Goal: Navigation & Orientation: Find specific page/section

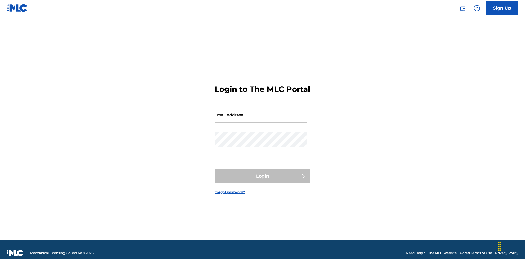
scroll to position [7, 0]
click at [261, 112] on input "Email Address" at bounding box center [261, 115] width 92 height 16
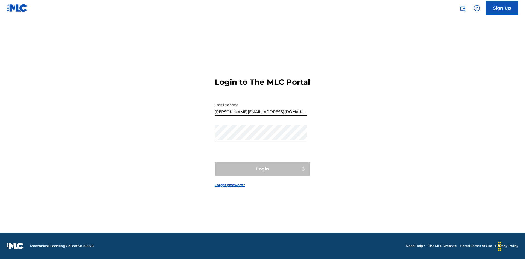
type input "[PERSON_NAME][EMAIL_ADDRESS][DOMAIN_NAME]"
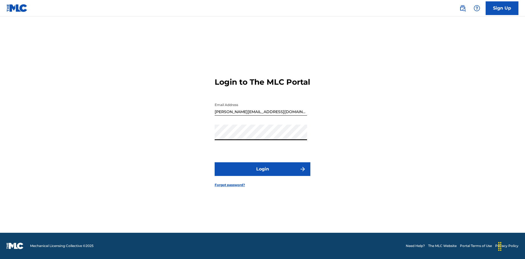
click at [263, 174] on button "Login" at bounding box center [263, 169] width 96 height 14
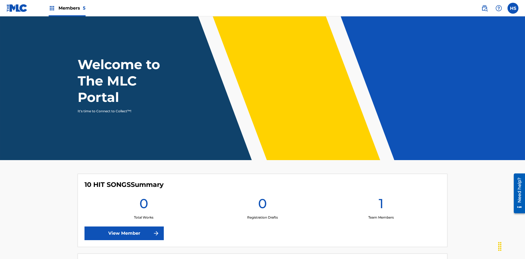
scroll to position [24, 0]
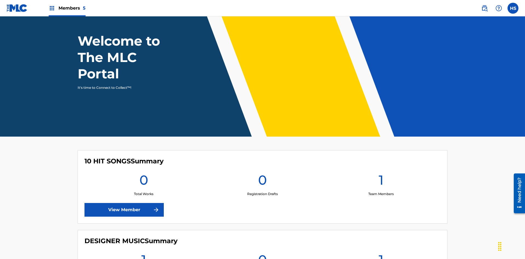
click at [67, 8] on span "Members 5" at bounding box center [72, 8] width 27 height 6
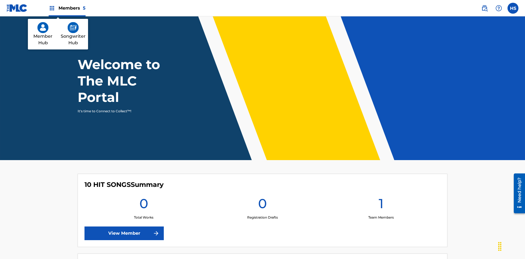
click at [73, 28] on img at bounding box center [73, 27] width 11 height 11
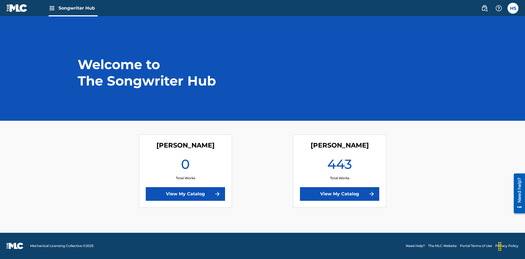
click at [340, 194] on link "View My Catalog" at bounding box center [339, 194] width 79 height 14
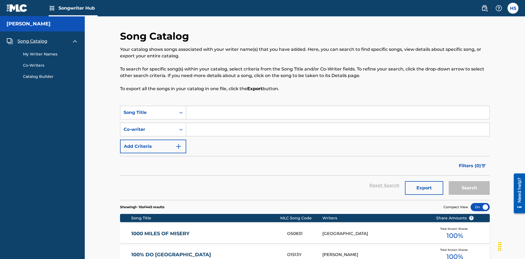
scroll to position [172, 0]
